Goal: Navigation & Orientation: Understand site structure

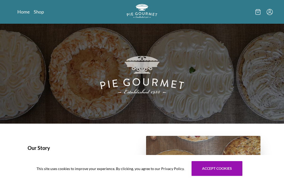
click at [40, 13] on link "Shop" at bounding box center [39, 12] width 10 height 6
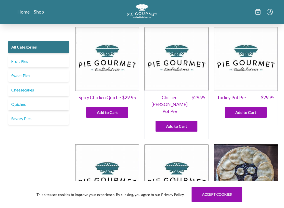
click at [17, 61] on link "Fruit Pies" at bounding box center [38, 61] width 61 height 12
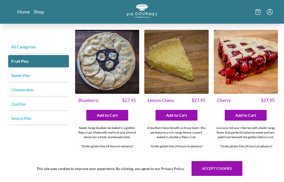
click at [15, 74] on link "Sweet Pies" at bounding box center [38, 75] width 61 height 12
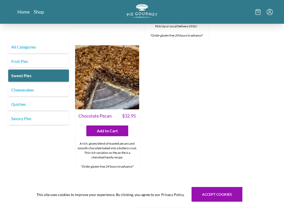
scroll to position [265, 0]
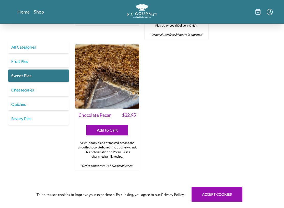
click at [14, 89] on link "Cheesecakes" at bounding box center [38, 90] width 61 height 12
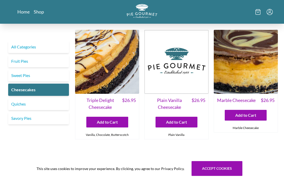
click at [17, 73] on link "Sweet Pies" at bounding box center [38, 75] width 61 height 12
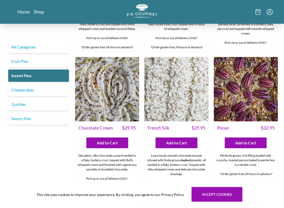
scroll to position [109, 0]
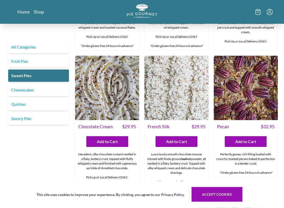
click at [11, 99] on link "Quiches" at bounding box center [38, 104] width 61 height 12
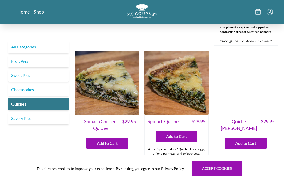
scroll to position [121, 0]
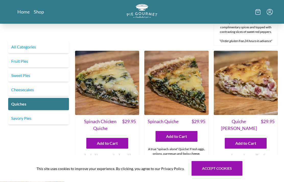
click at [22, 114] on link "Savory Pies" at bounding box center [38, 118] width 61 height 12
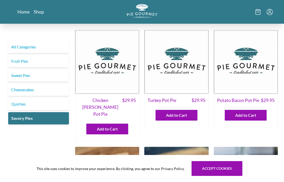
click at [21, 59] on link "Fruit Pies" at bounding box center [38, 61] width 61 height 12
